Goal: Find contact information: Find contact information

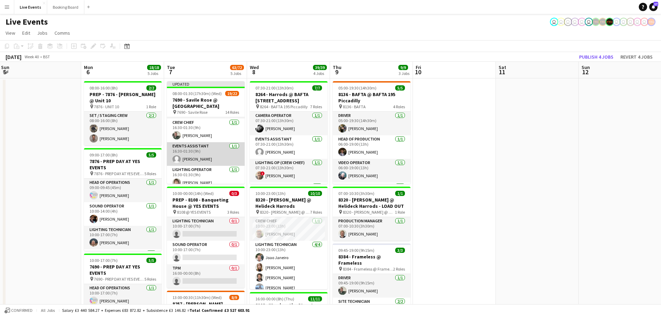
scroll to position [104, 0]
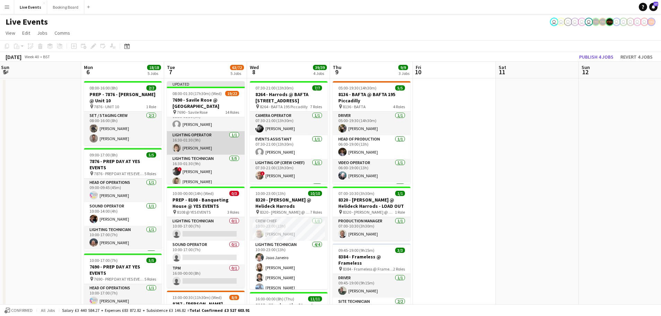
click at [199, 149] on app-card-role "Lighting Operator [DATE] 16:30-01:30 (9h) [PERSON_NAME]" at bounding box center [206, 143] width 78 height 24
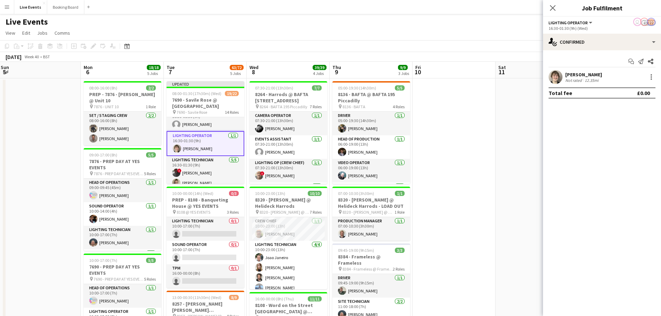
click at [574, 82] on div "Not rated" at bounding box center [574, 80] width 18 height 5
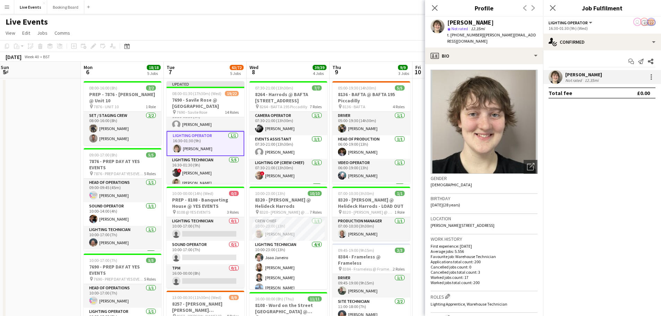
drag, startPoint x: 528, startPoint y: 35, endPoint x: 481, endPoint y: 36, distance: 46.2
click at [481, 36] on div "[PERSON_NAME] star Not rated 12.35mi t. [PHONE_NUMBER] | [PERSON_NAME][EMAIL_AD…" at bounding box center [484, 32] width 118 height 31
copy span "[PERSON_NAME][EMAIL_ADDRESS][DOMAIN_NAME]"
click at [430, 7] on app-icon "Close pop-in" at bounding box center [435, 8] width 10 height 10
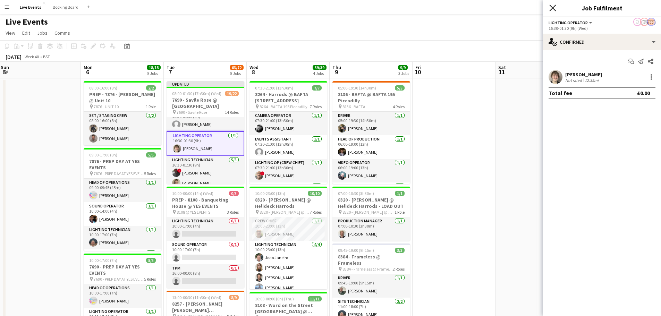
click at [550, 9] on icon "Close pop-in" at bounding box center [552, 8] width 7 height 7
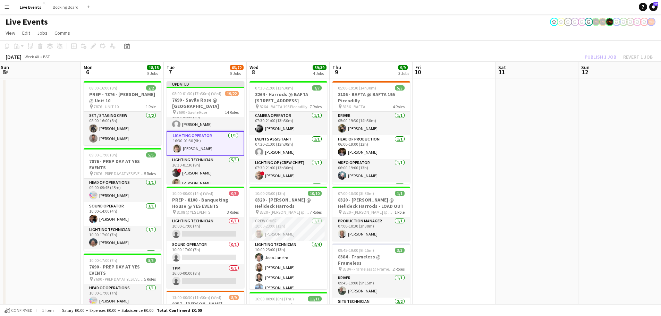
click at [336, 28] on app-page-menu "View Day view expanded Day view collapsed Month view Date picker Jump to [DATE]…" at bounding box center [330, 33] width 661 height 13
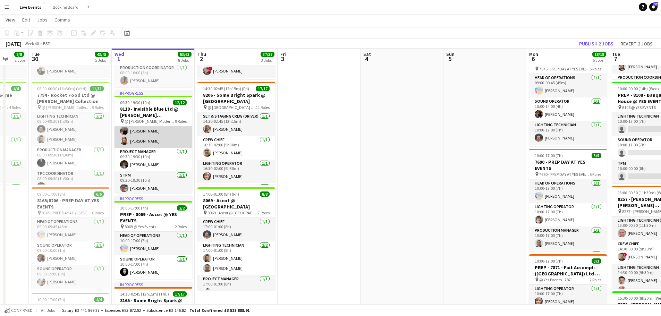
scroll to position [104, 0]
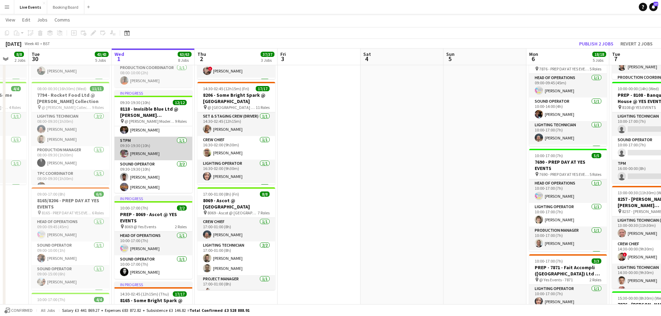
click at [140, 153] on app-card-role "STPM [DATE] 09:30-19:30 (10h) [PERSON_NAME]" at bounding box center [154, 149] width 78 height 24
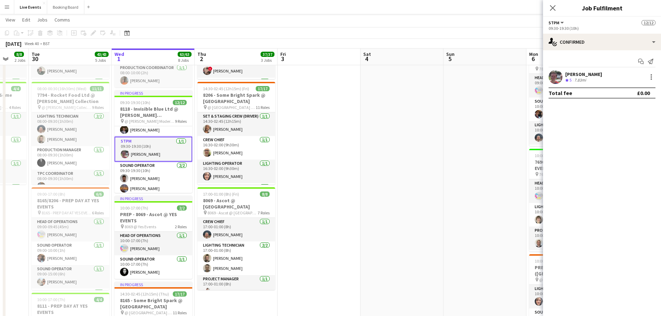
click at [588, 74] on div "[PERSON_NAME]" at bounding box center [583, 74] width 37 height 6
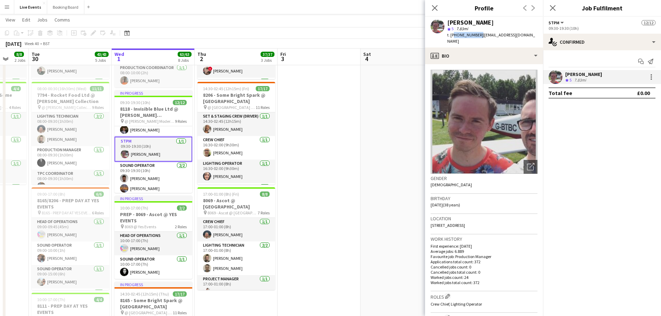
drag, startPoint x: 452, startPoint y: 35, endPoint x: 477, endPoint y: 36, distance: 24.7
click at [477, 36] on span "t. [PHONE_NUMBER]" at bounding box center [465, 34] width 36 height 5
copy span "447784647854"
click at [436, 6] on icon "Close pop-in" at bounding box center [434, 8] width 7 height 7
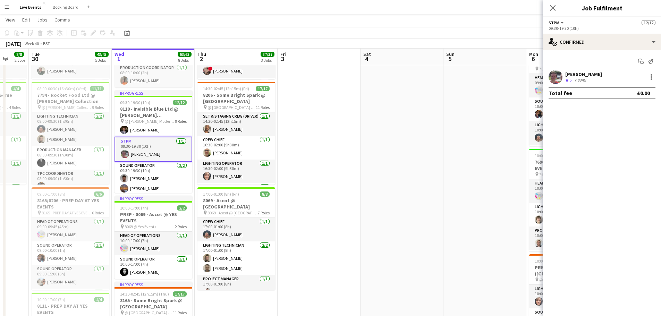
click at [591, 78] on div "[PERSON_NAME] Crew rating 5 7.83mi" at bounding box center [602, 77] width 118 height 14
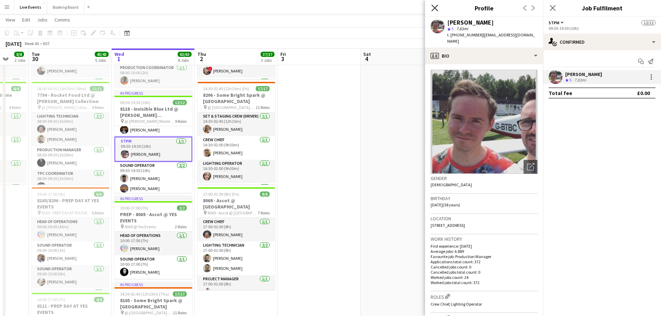
click at [433, 10] on icon at bounding box center [434, 8] width 7 height 7
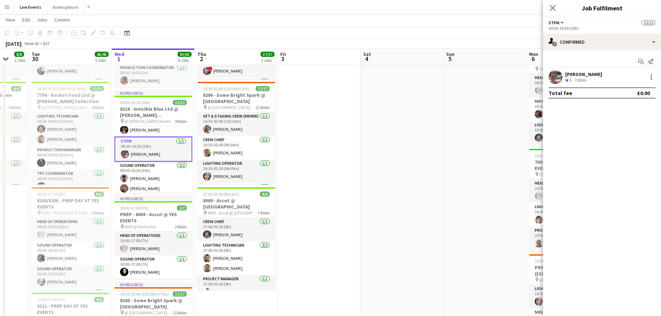
click at [549, 7] on app-icon "Close pop-in" at bounding box center [553, 8] width 8 height 8
